Goal: Find specific page/section: Find specific page/section

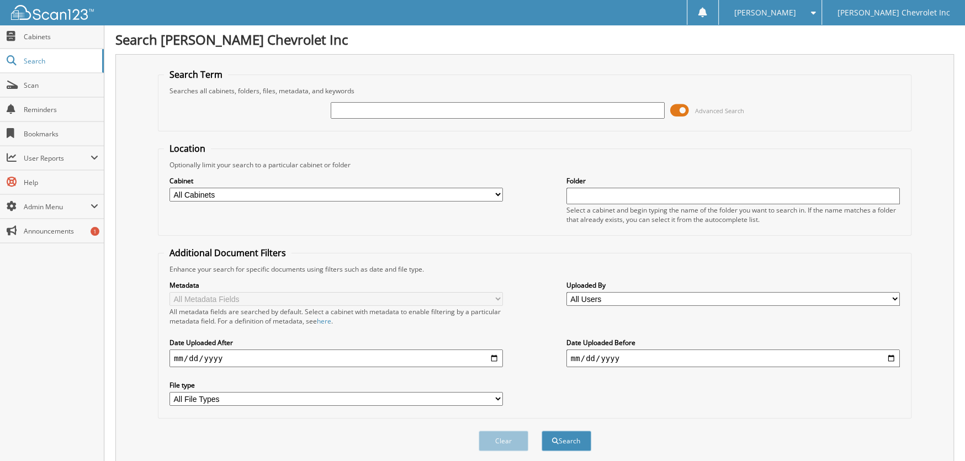
click at [343, 108] on input "text" at bounding box center [498, 110] width 334 height 17
type input "250752"
click at [542, 431] on button "Search" at bounding box center [567, 441] width 50 height 20
click at [681, 109] on span at bounding box center [679, 110] width 19 height 17
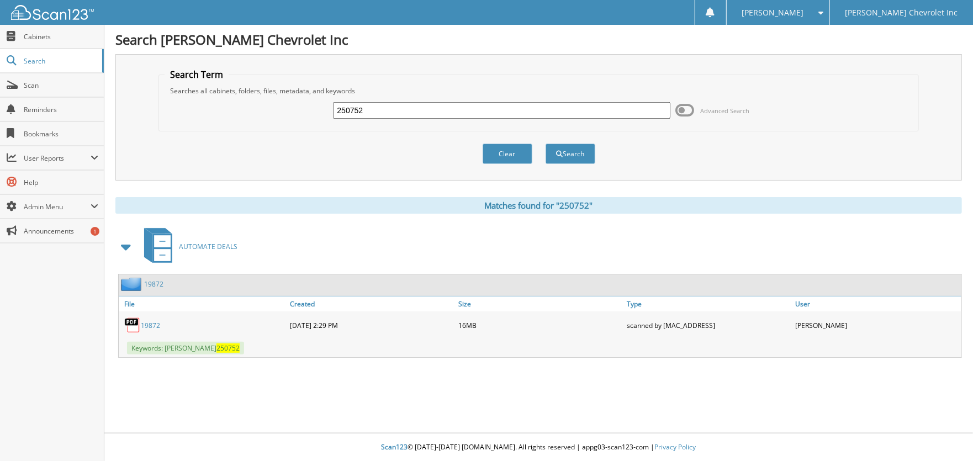
click at [149, 323] on link "19872" at bounding box center [150, 325] width 19 height 9
